Goal: Task Accomplishment & Management: Manage account settings

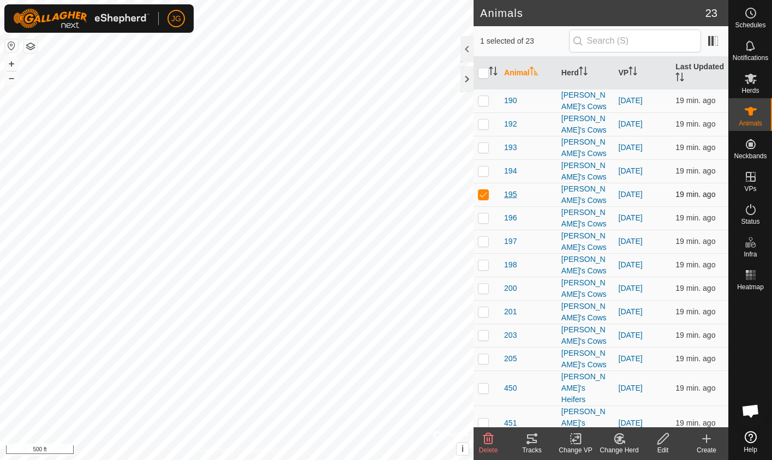
click at [509, 189] on span "195" at bounding box center [510, 194] width 13 height 11
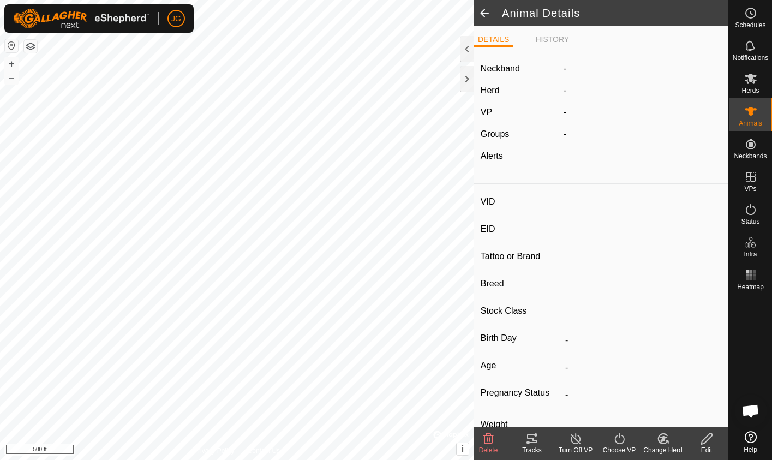
type input "195"
type input "-"
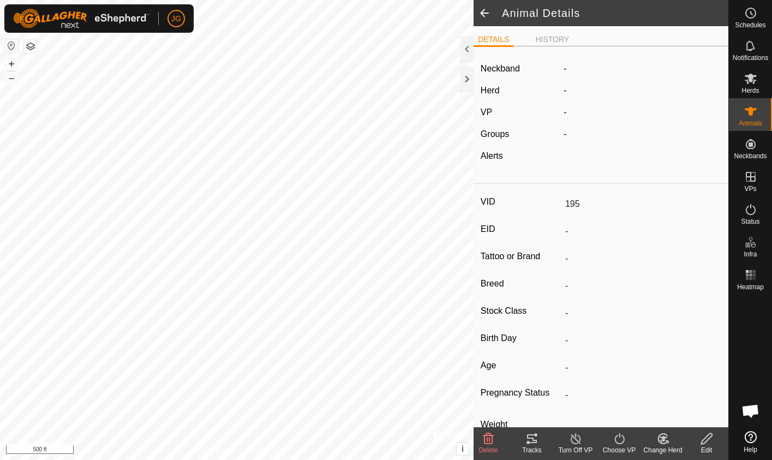
type input "Pregnant"
type input "0 kg"
type input "-"
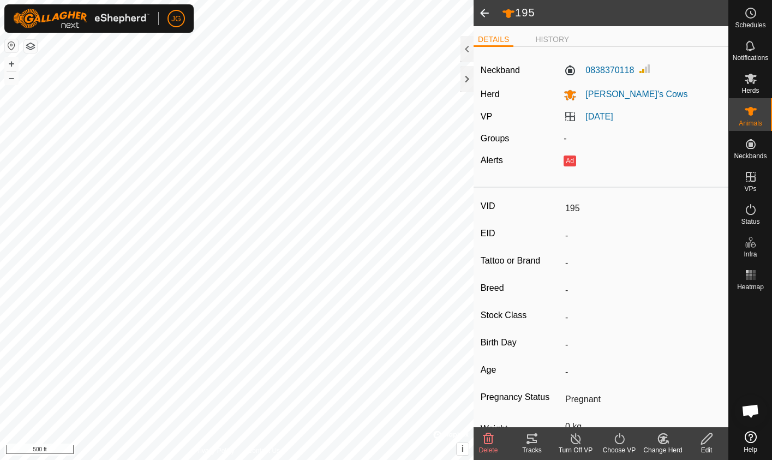
click at [485, 13] on span at bounding box center [484, 13] width 22 height 26
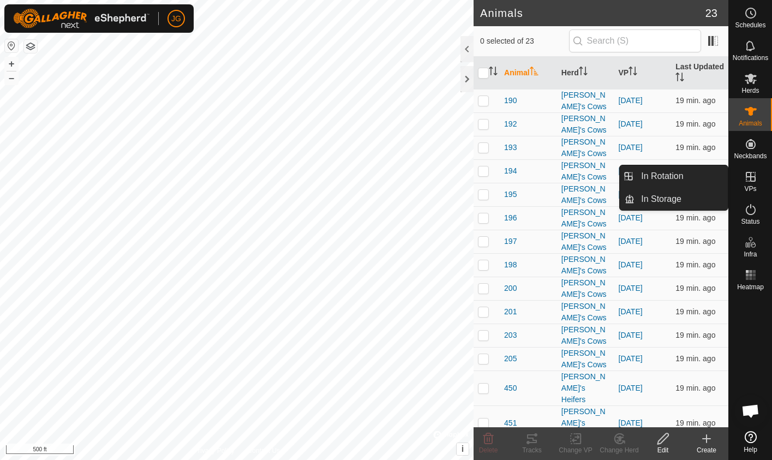
click at [750, 178] on icon at bounding box center [751, 177] width 10 height 10
click at [676, 175] on link "In Rotation" at bounding box center [680, 176] width 93 height 22
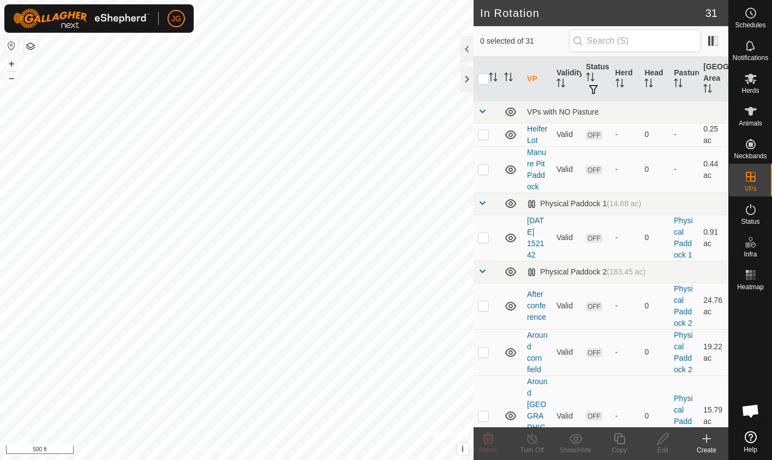
click at [706, 440] on icon at bounding box center [706, 439] width 0 height 8
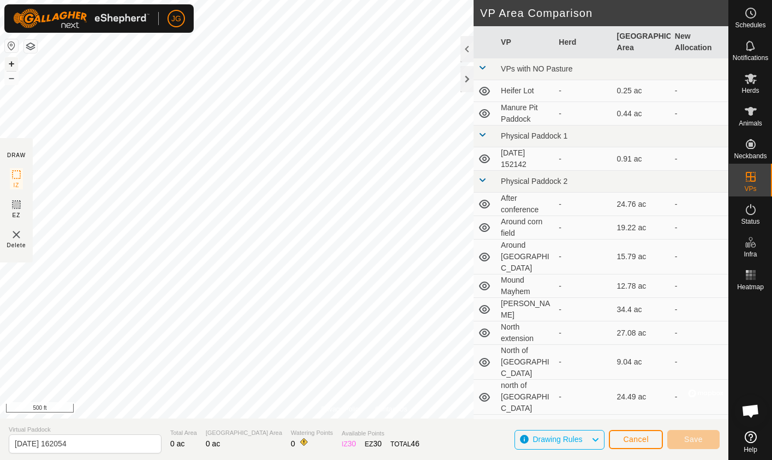
click at [9, 59] on button "+" at bounding box center [11, 63] width 13 height 13
click at [13, 80] on button "–" at bounding box center [11, 77] width 13 height 13
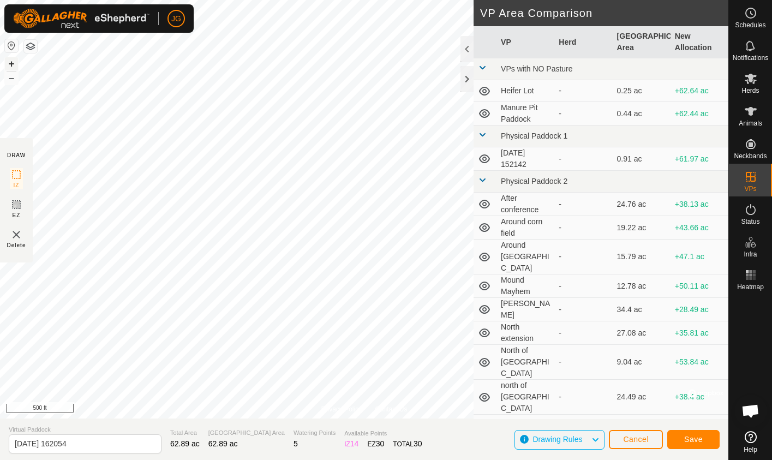
click at [10, 65] on button "+" at bounding box center [11, 63] width 13 height 13
click at [566, 42] on div "Privacy Policy Contact Us + – ⇧ i © Mapbox , © OpenStreetMap , Improve this map…" at bounding box center [364, 230] width 728 height 460
click at [10, 64] on button "+" at bounding box center [11, 63] width 13 height 13
click at [191, 459] on html "JG Schedules Notifications Herds Animals Neckbands VPs Status Infra Heatmap Hel…" at bounding box center [386, 230] width 772 height 460
click at [11, 77] on button "–" at bounding box center [11, 77] width 13 height 13
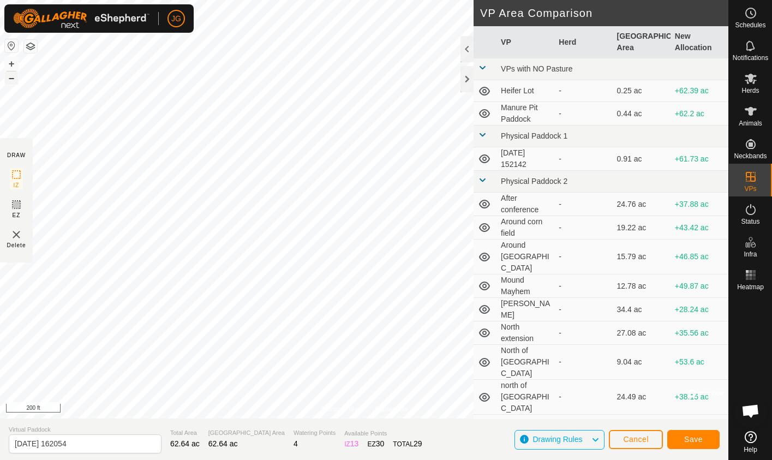
click at [11, 77] on button "–" at bounding box center [11, 77] width 13 height 13
click at [11, 60] on button "+" at bounding box center [11, 63] width 13 height 13
click at [39, 442] on input "[DATE] 162054" at bounding box center [85, 443] width 153 height 19
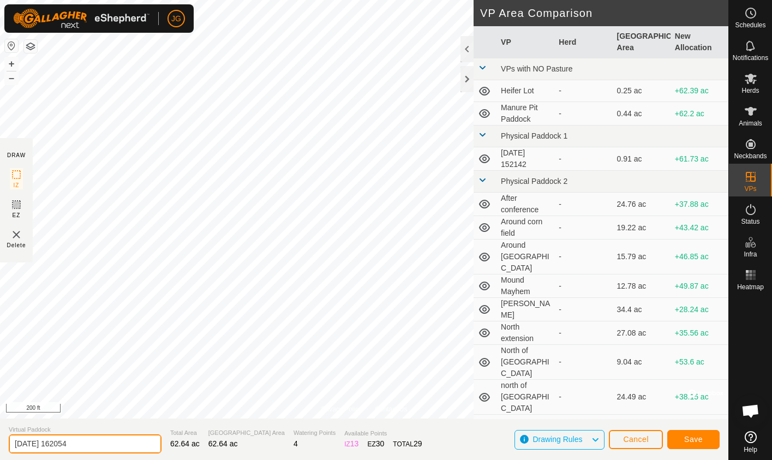
click at [39, 442] on input "[DATE] 162054" at bounding box center [85, 443] width 153 height 19
type input "[DATE]"
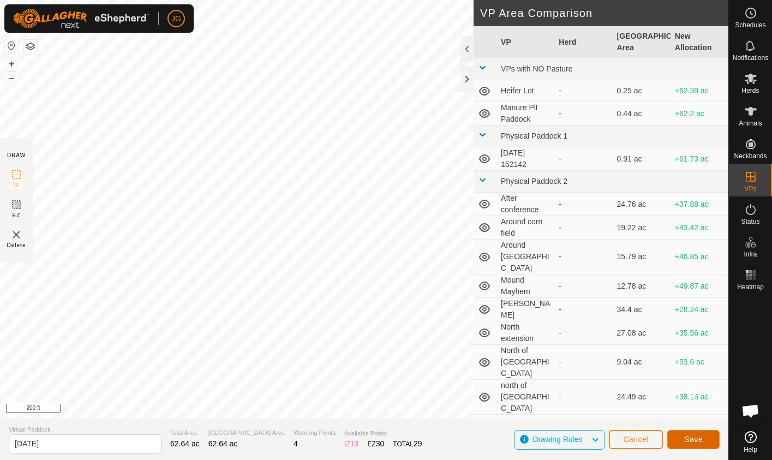
click at [694, 434] on button "Save" at bounding box center [693, 439] width 52 height 19
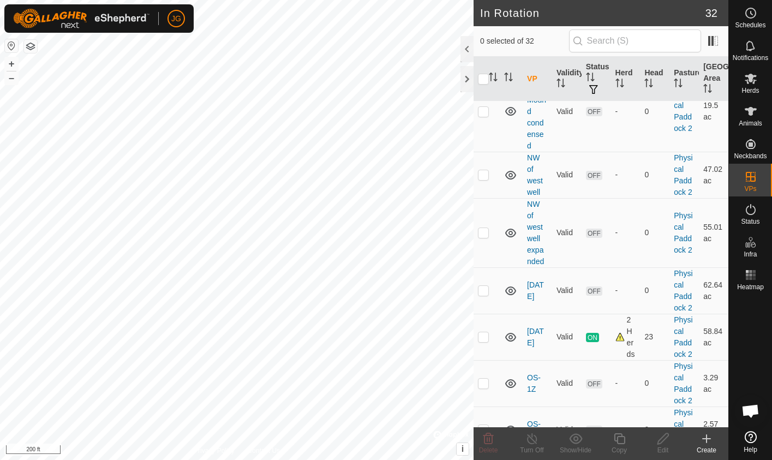
scroll to position [783, 0]
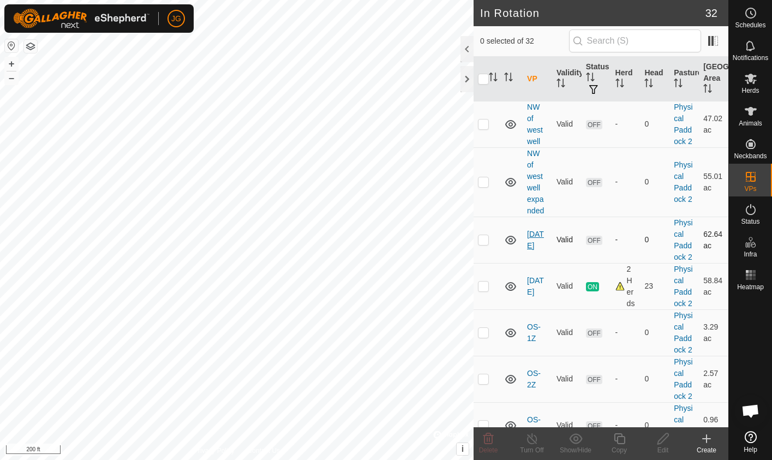
click at [530, 230] on link "[DATE]" at bounding box center [535, 240] width 17 height 20
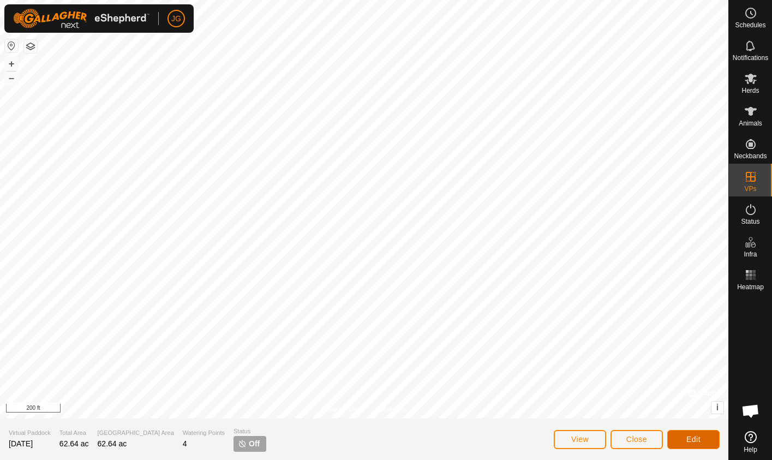
click at [689, 441] on span "Edit" at bounding box center [693, 439] width 14 height 9
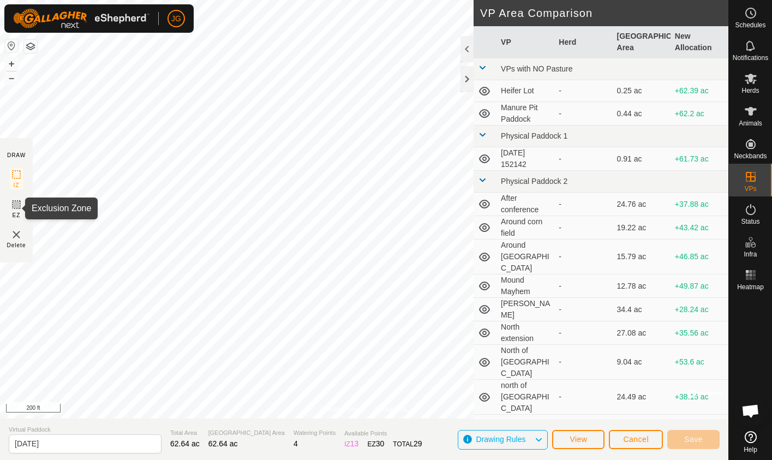
click at [15, 203] on icon at bounding box center [16, 204] width 13 height 13
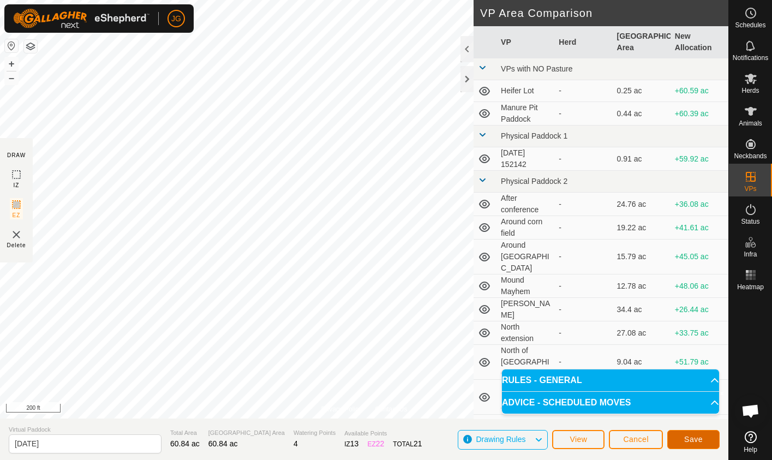
click at [689, 438] on span "Save" at bounding box center [693, 439] width 19 height 9
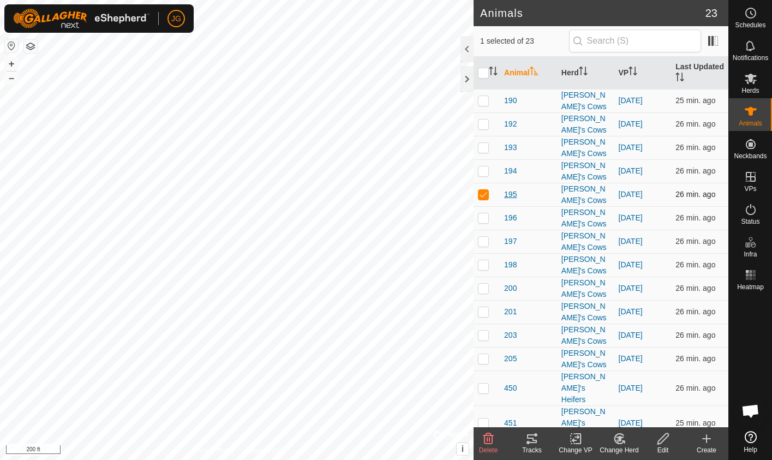
click at [508, 189] on span "195" at bounding box center [510, 194] width 13 height 11
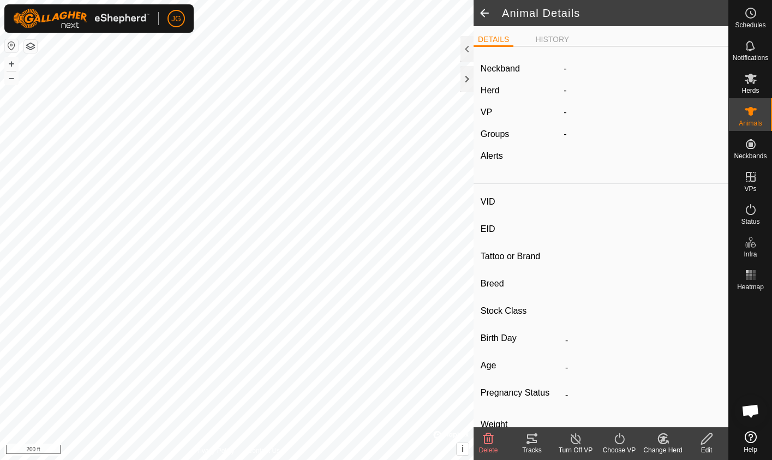
type input "195"
type input "-"
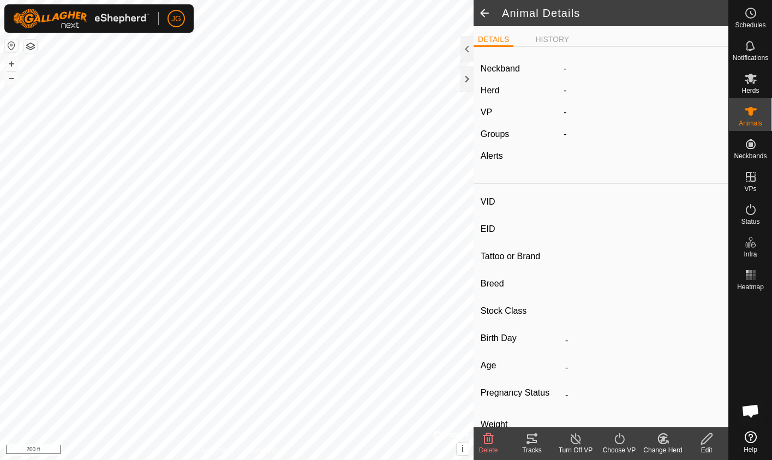
type input "Pregnant"
type input "0 kg"
type input "-"
